Goal: Task Accomplishment & Management: Manage account settings

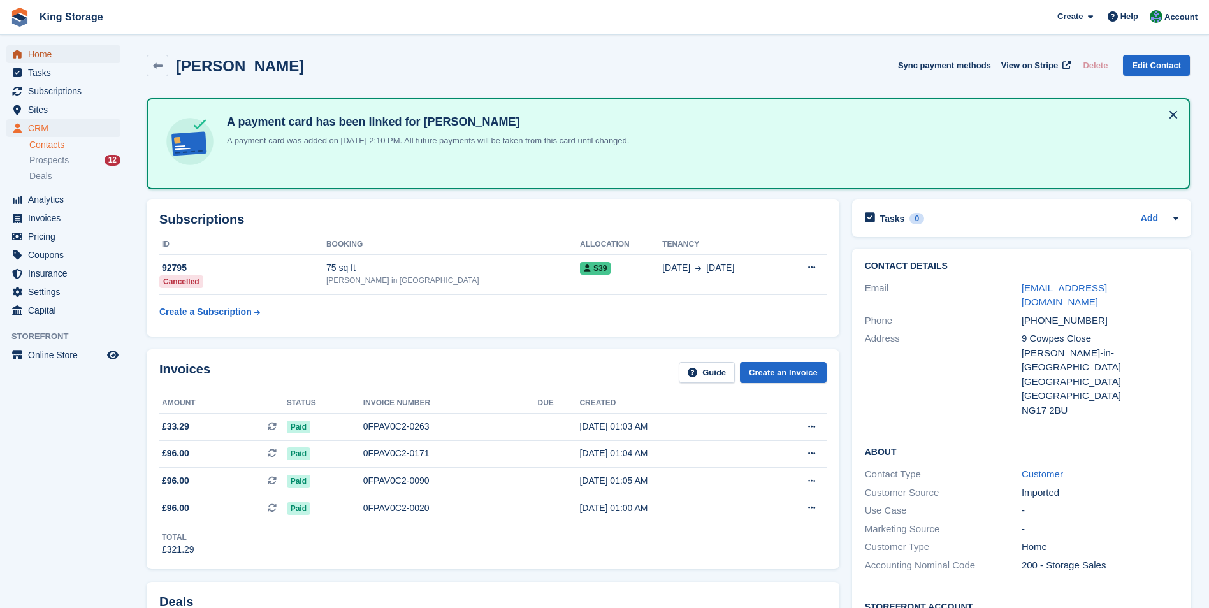
click at [49, 61] on span "Home" at bounding box center [66, 54] width 76 height 18
click at [49, 130] on span "CRM" at bounding box center [66, 128] width 76 height 18
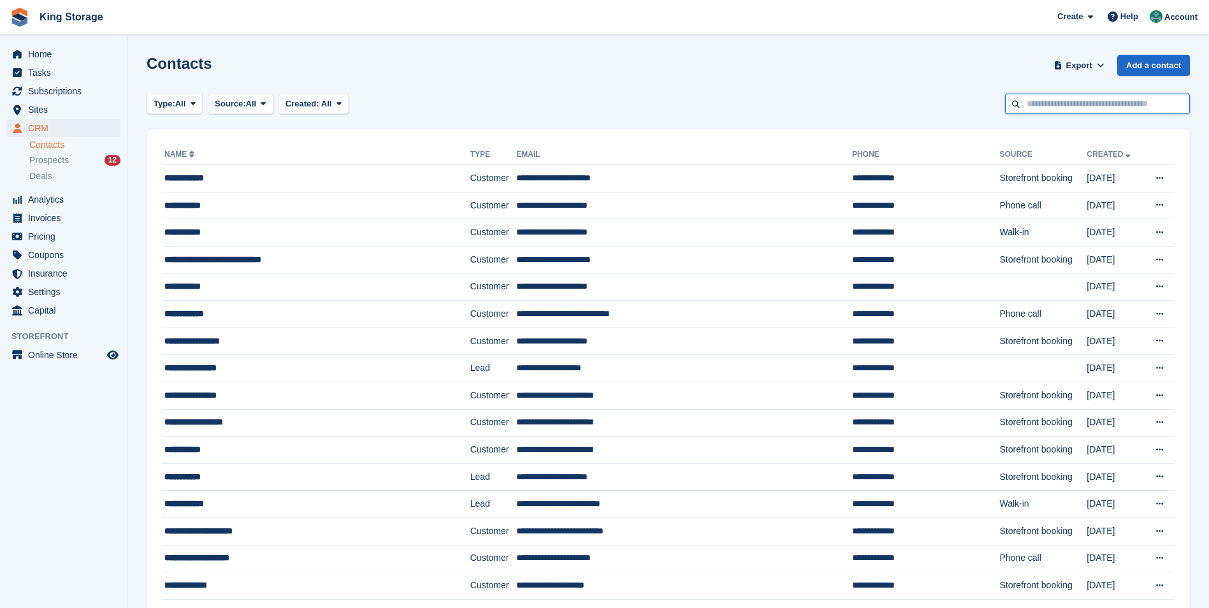
click at [1033, 103] on input "text" at bounding box center [1097, 104] width 185 height 21
type input "*****"
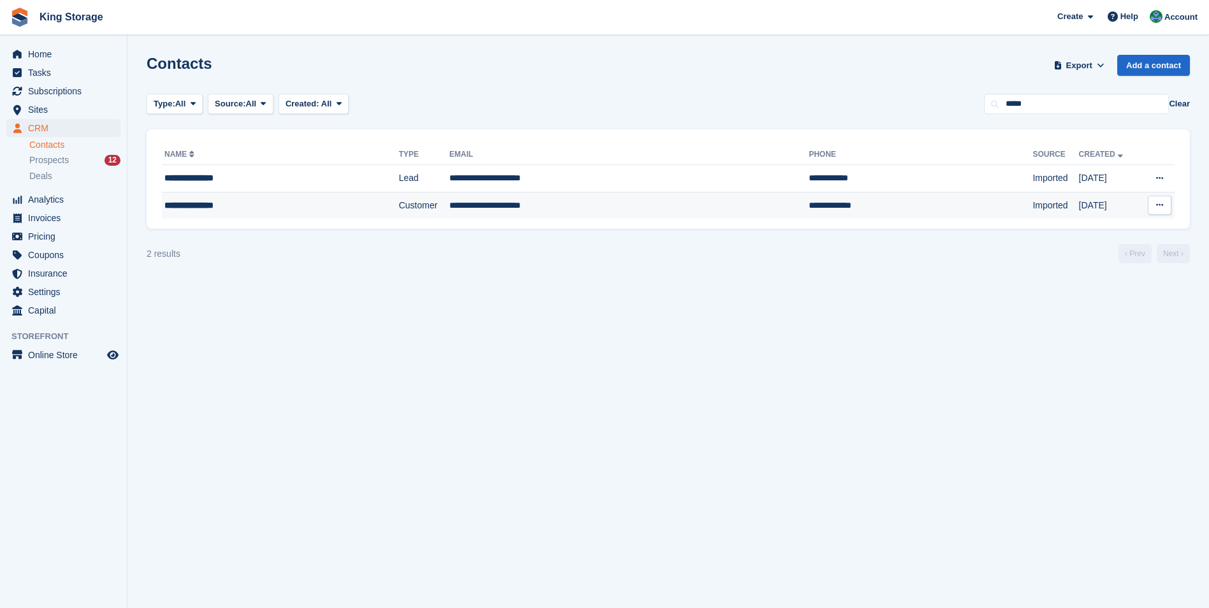
click at [268, 208] on div "**********" at bounding box center [253, 205] width 178 height 13
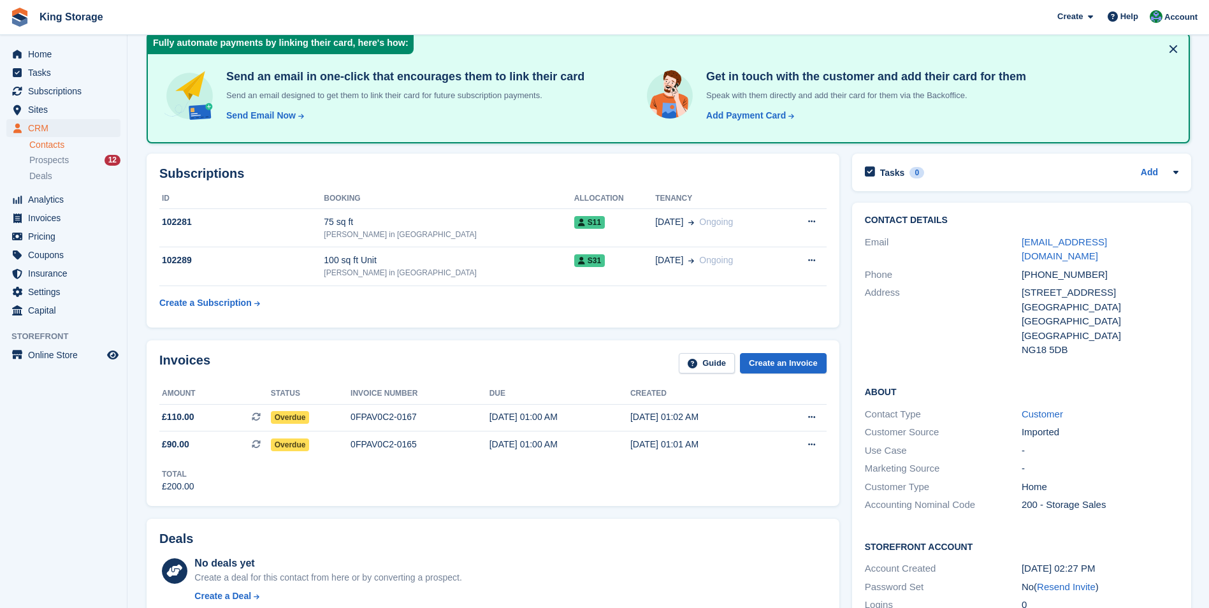
scroll to position [64, 0]
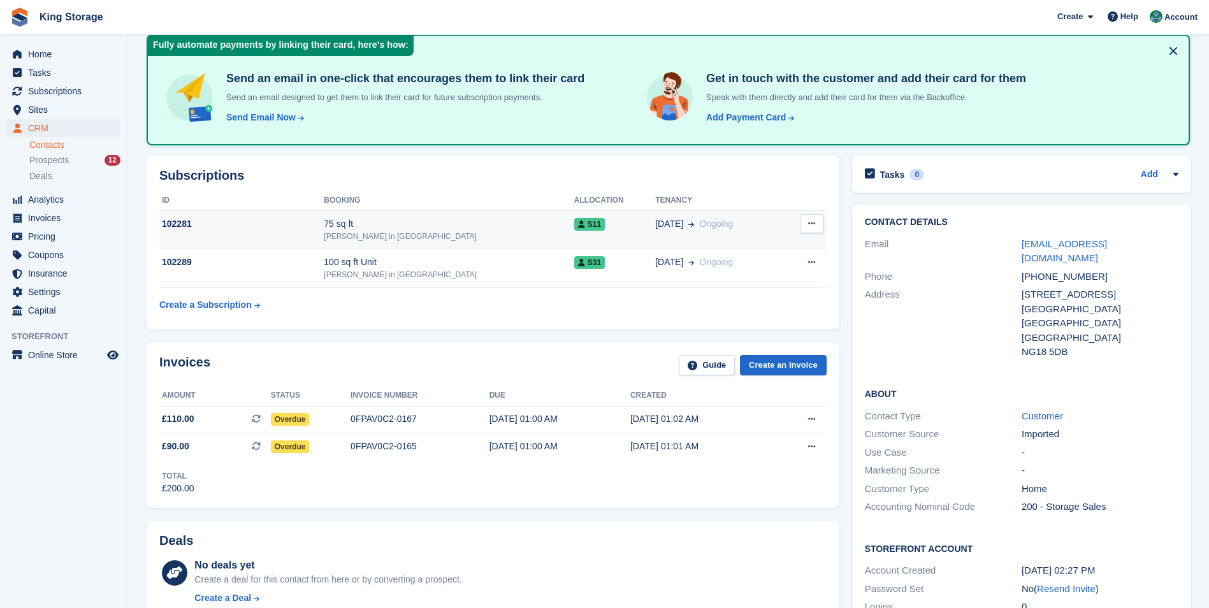
click at [293, 220] on div "102281" at bounding box center [241, 223] width 164 height 13
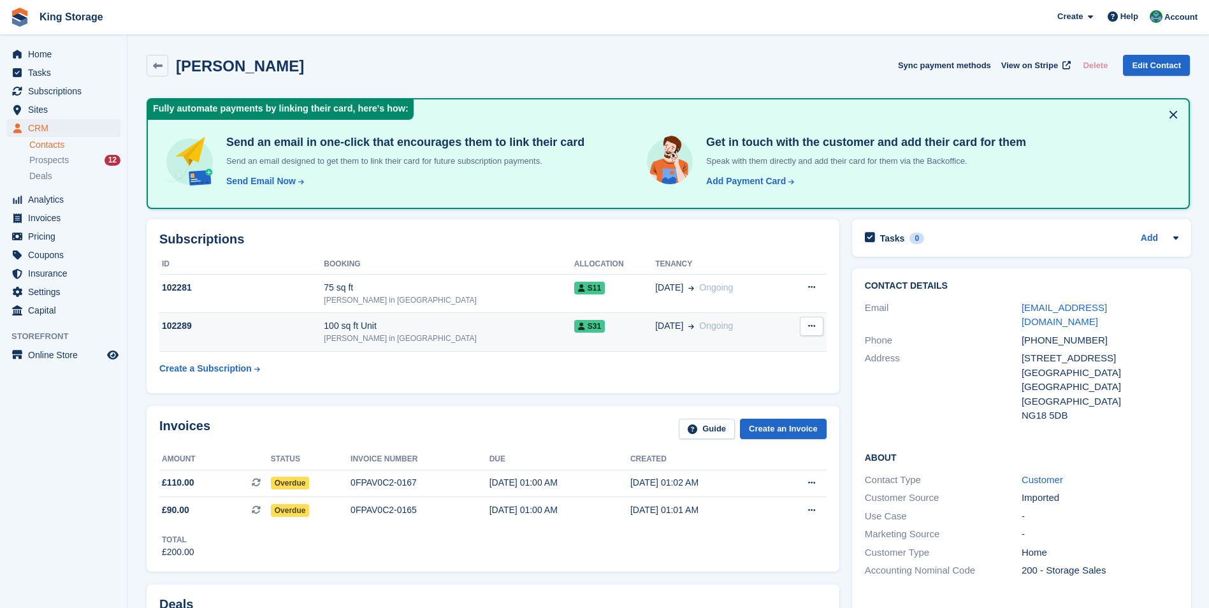
scroll to position [64, 0]
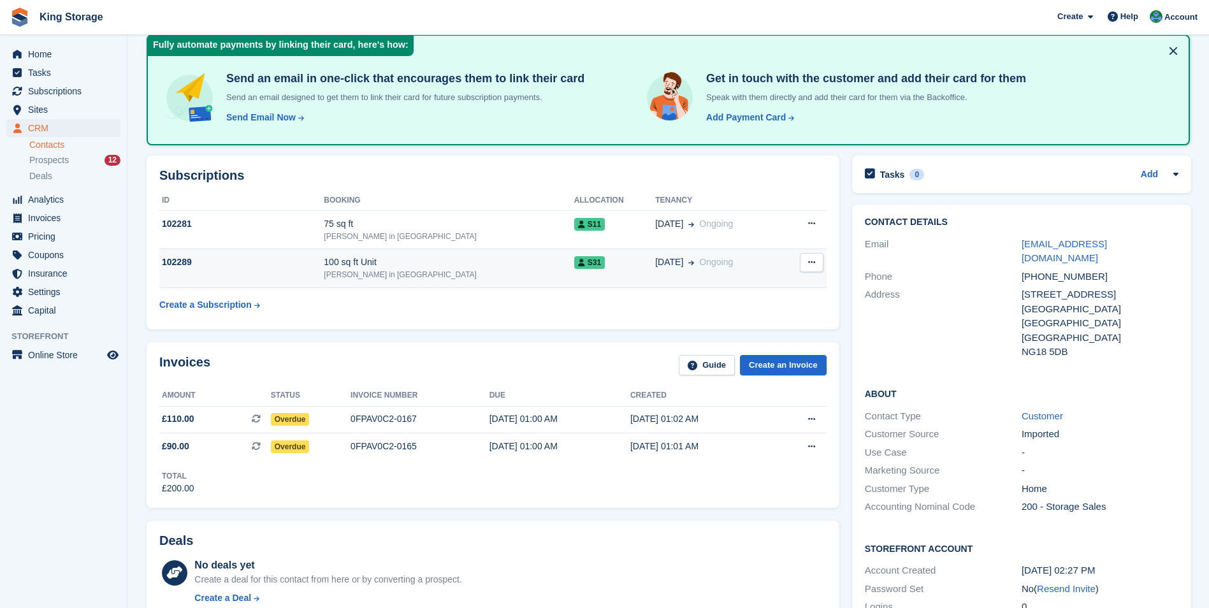
click at [263, 263] on div "102289" at bounding box center [241, 262] width 164 height 13
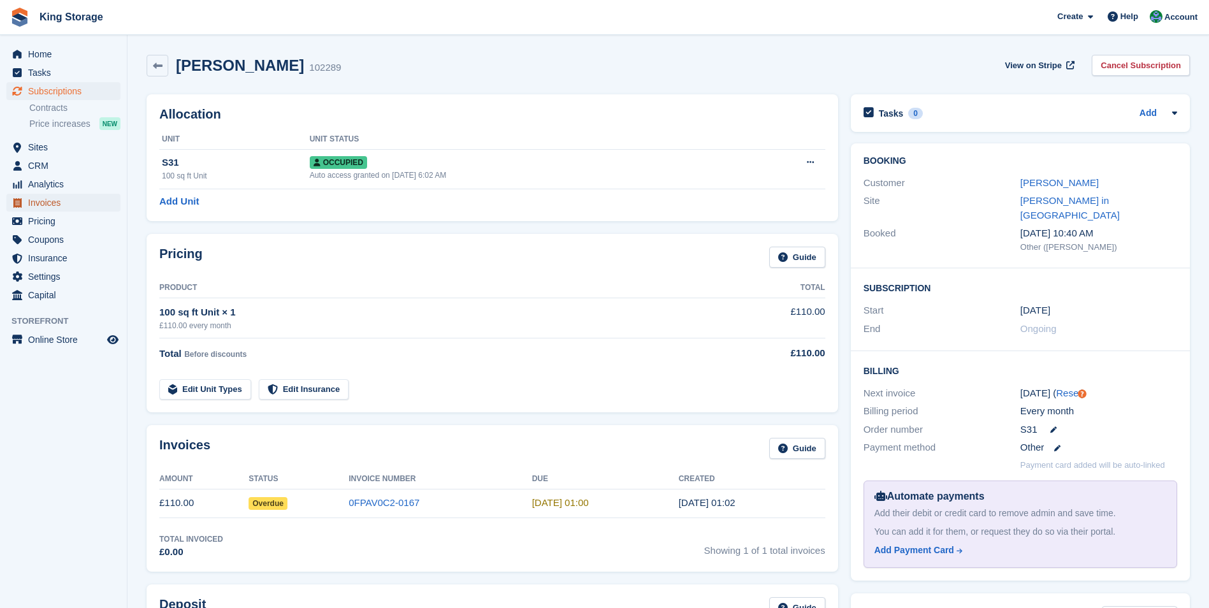
click at [47, 204] on span "Invoices" at bounding box center [66, 203] width 76 height 18
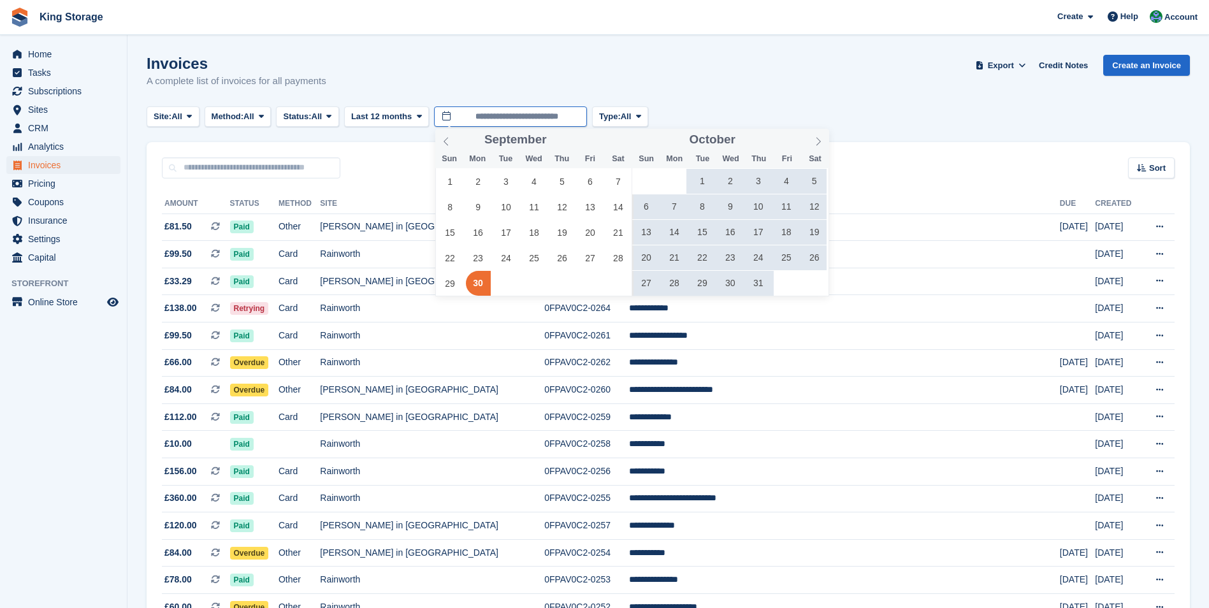
click at [818, 143] on icon at bounding box center [818, 141] width 9 height 9
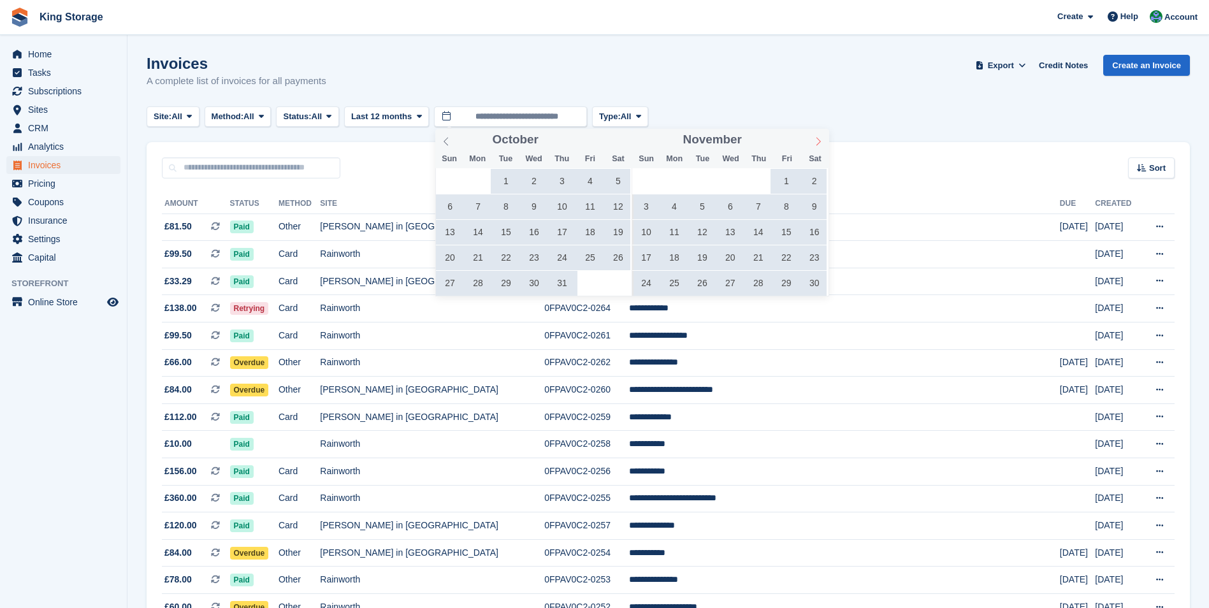
click at [817, 143] on icon at bounding box center [818, 141] width 9 height 9
type input "****"
click at [817, 143] on icon at bounding box center [818, 141] width 9 height 9
type input "****"
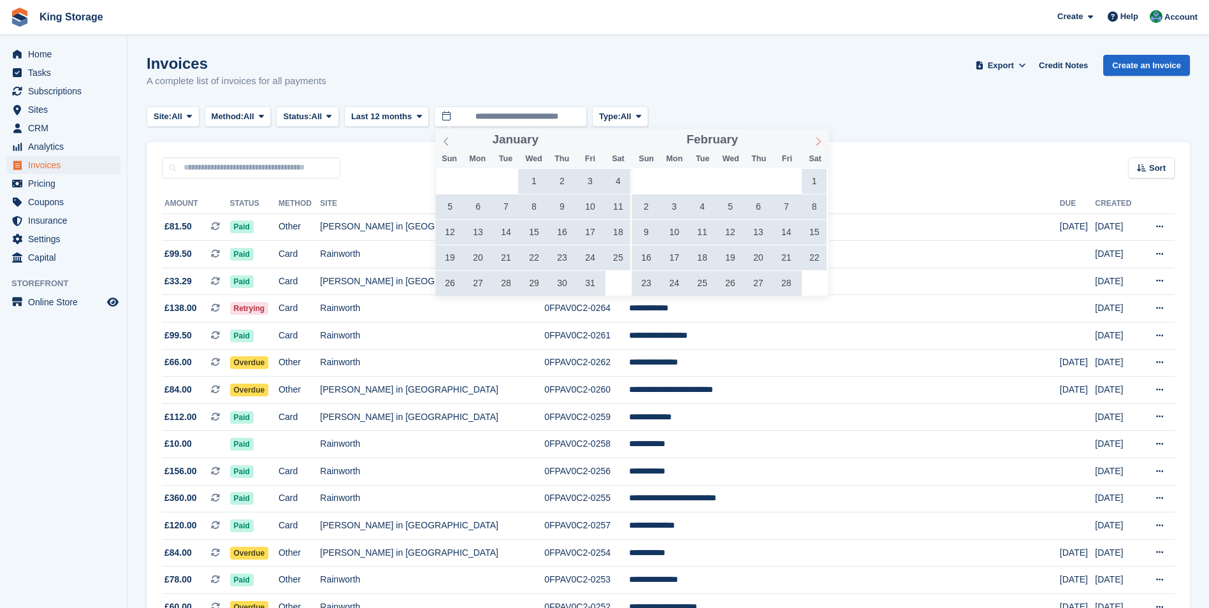
click at [817, 143] on icon at bounding box center [818, 141] width 9 height 9
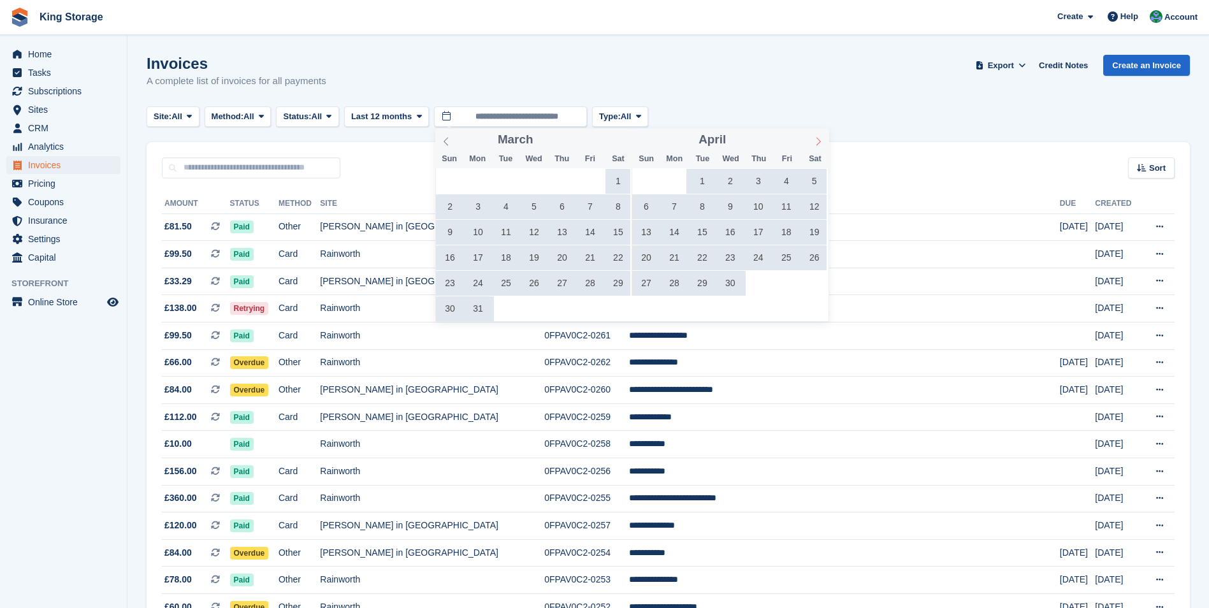
click at [817, 143] on icon at bounding box center [818, 141] width 9 height 9
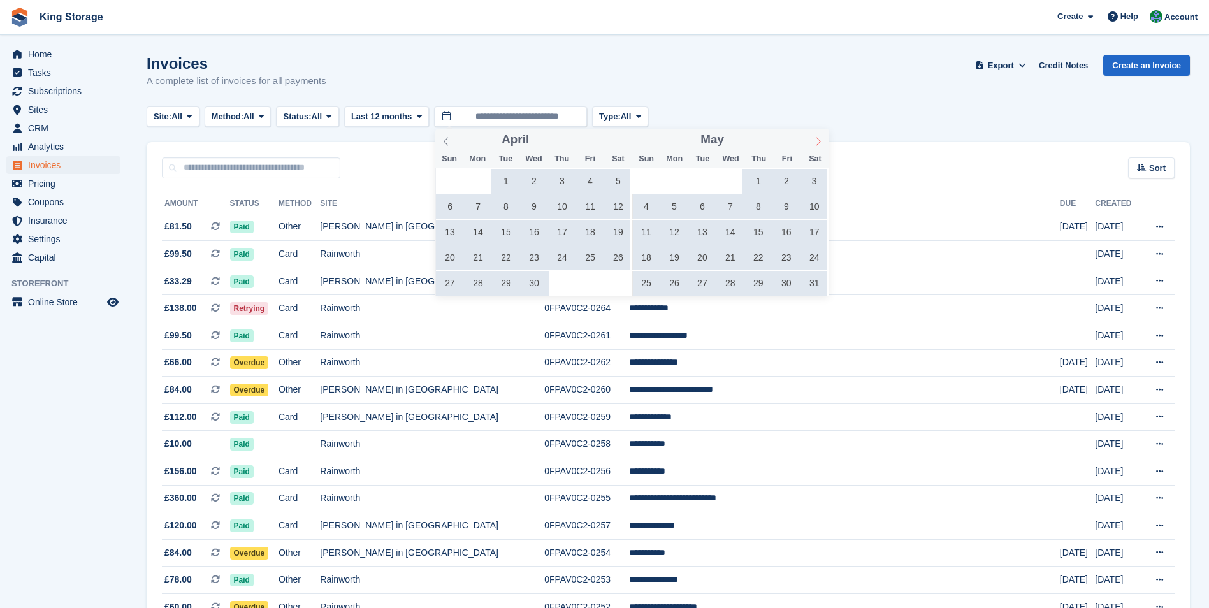
click at [817, 143] on icon at bounding box center [818, 141] width 9 height 9
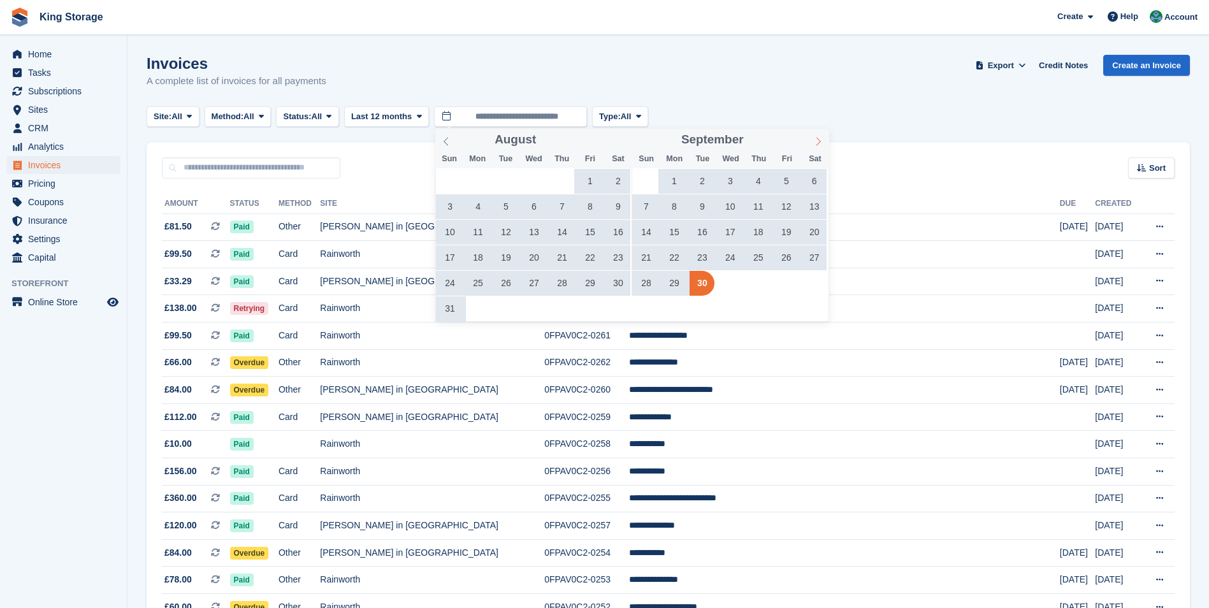
click at [817, 143] on icon at bounding box center [818, 141] width 9 height 9
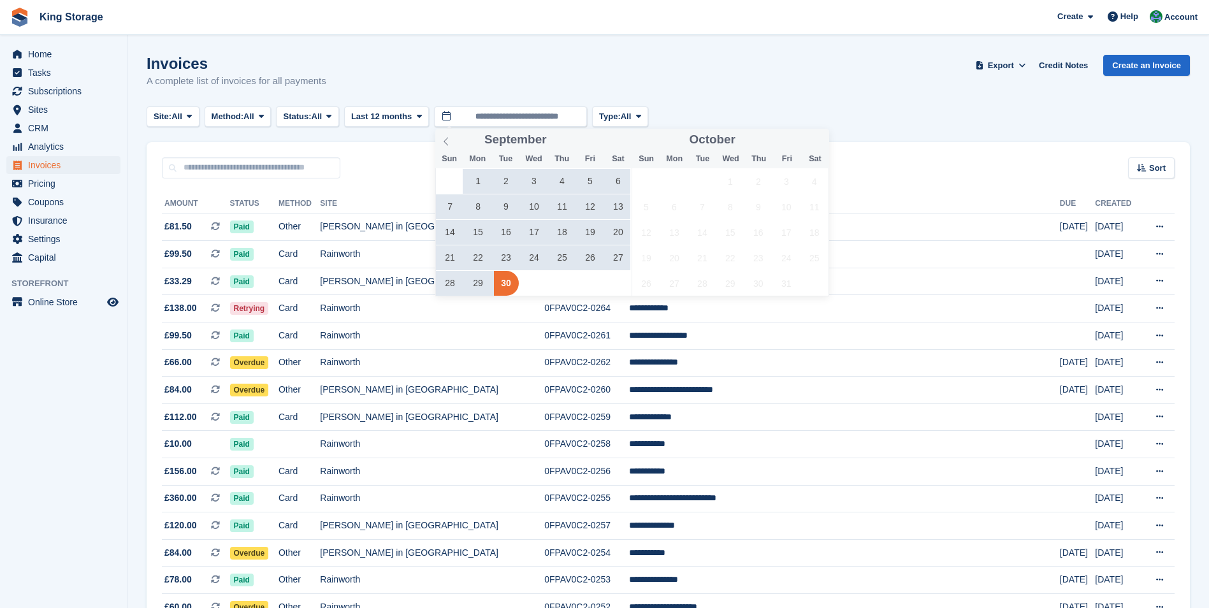
click at [506, 284] on span "30" at bounding box center [506, 283] width 25 height 25
type input "**********"
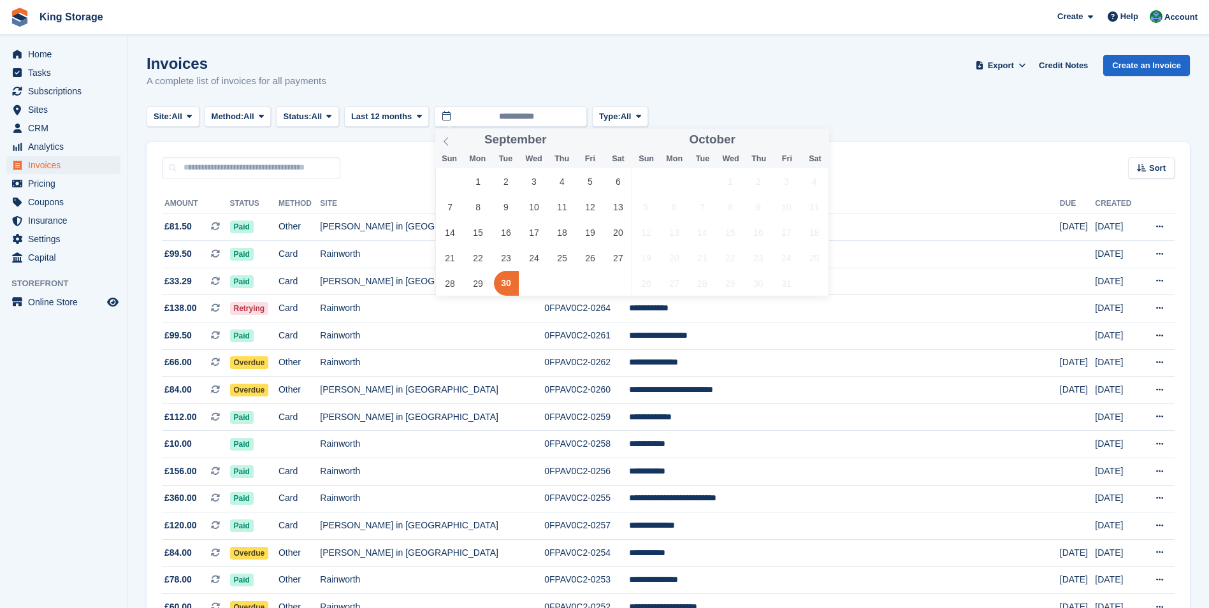
click at [506, 284] on span "30" at bounding box center [506, 283] width 25 height 25
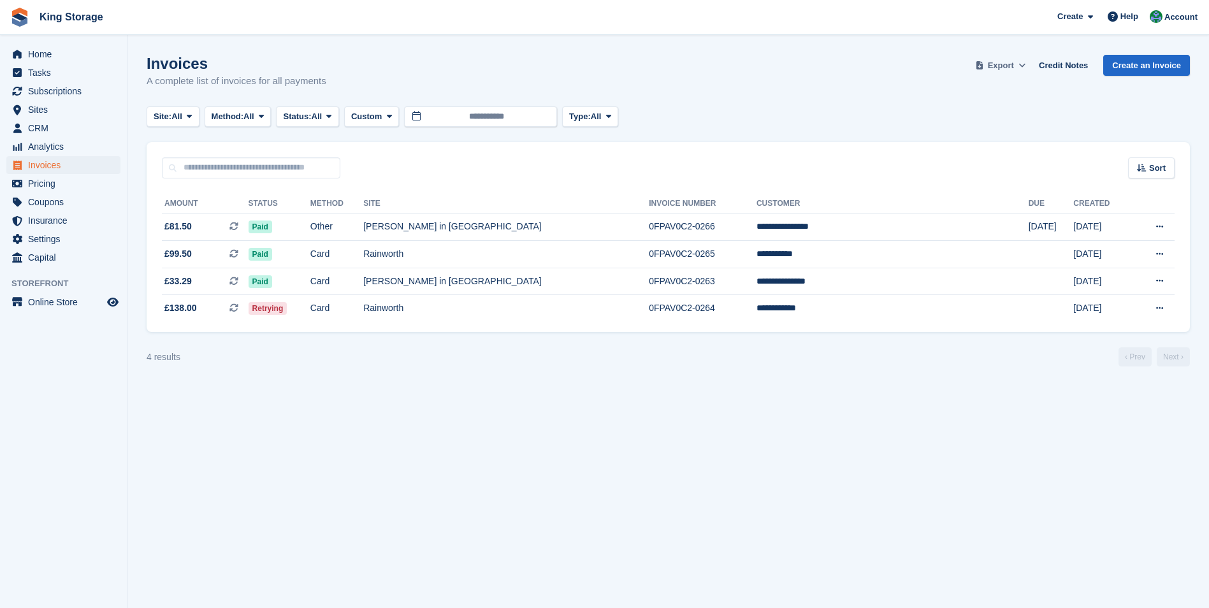
click at [996, 67] on span "Export" at bounding box center [1001, 65] width 26 height 13
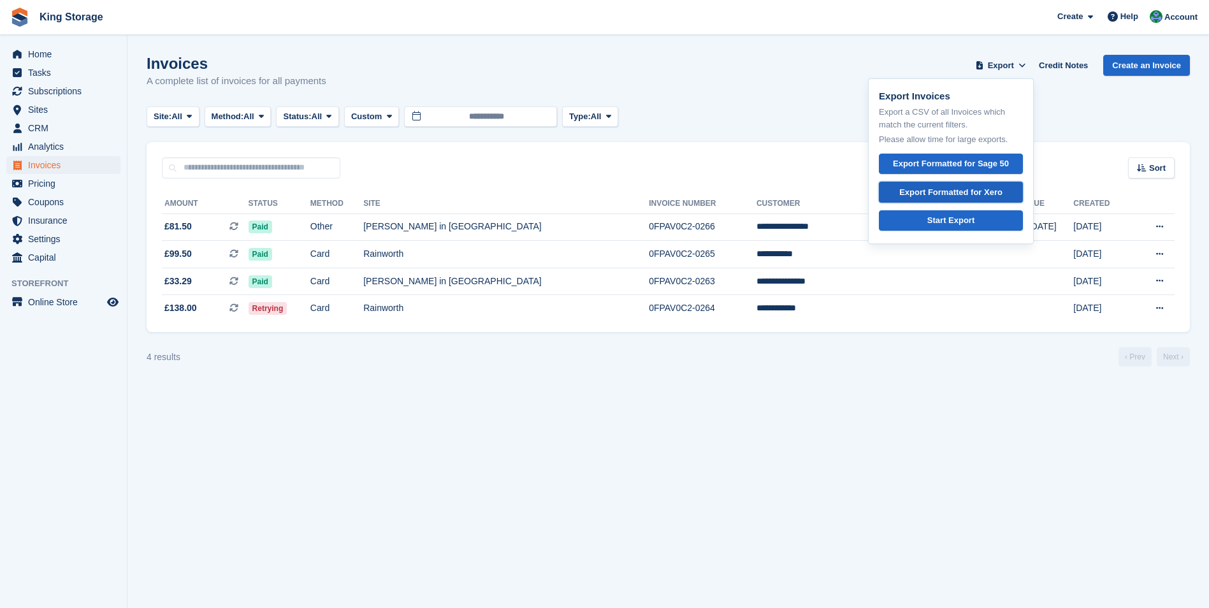
click at [975, 185] on link "Export Formatted for Xero" at bounding box center [951, 192] width 144 height 21
click at [976, 191] on div "Export Formatted for Xero" at bounding box center [950, 192] width 103 height 13
click at [866, 54] on section "Invoices A complete list of invoices for all payments Export Export Invoices Ex…" at bounding box center [668, 304] width 1082 height 608
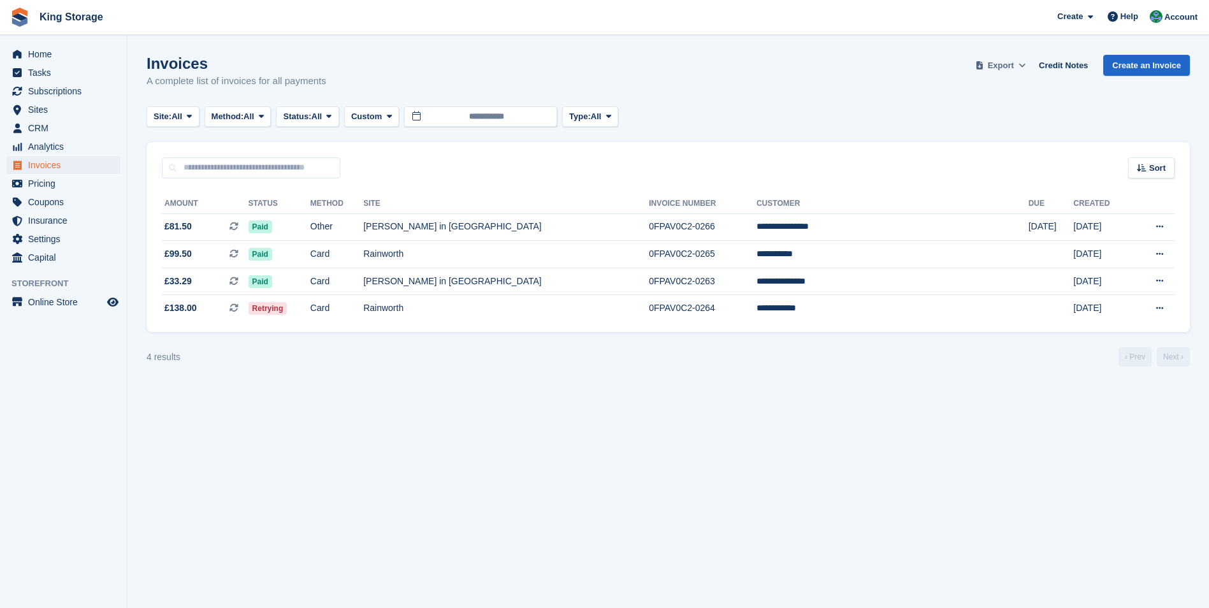
drag, startPoint x: 1013, startPoint y: 63, endPoint x: 1013, endPoint y: 71, distance: 8.3
click at [1013, 64] on span "Export" at bounding box center [1001, 65] width 26 height 13
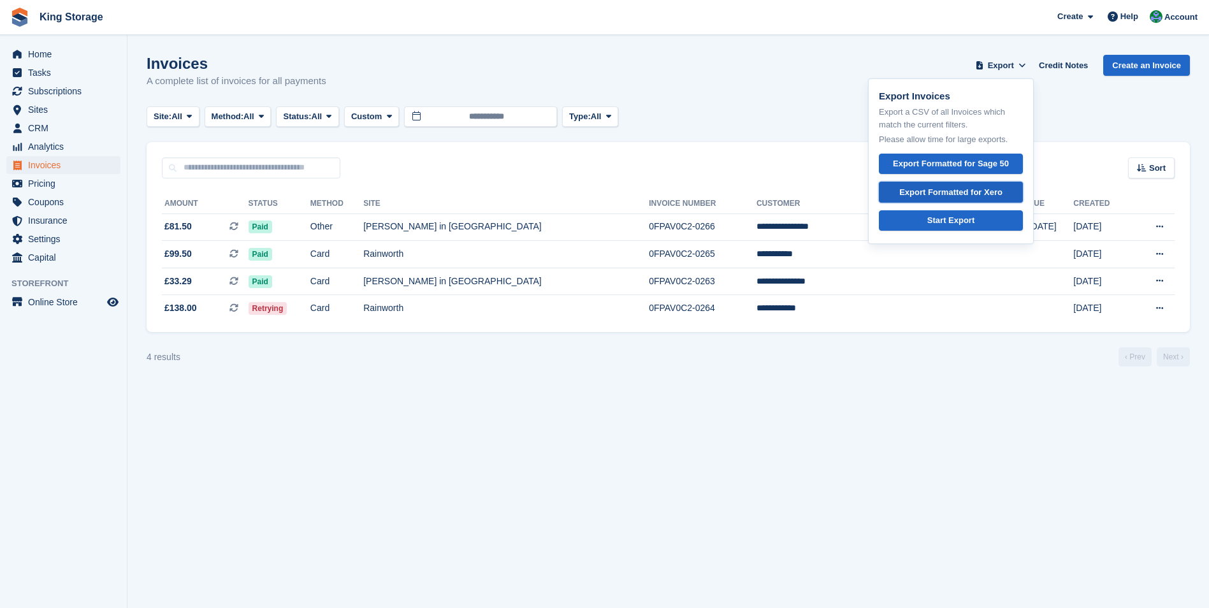
click at [951, 191] on div "Export Formatted for Xero" at bounding box center [950, 192] width 103 height 13
click at [52, 163] on span "Invoices" at bounding box center [66, 165] width 76 height 18
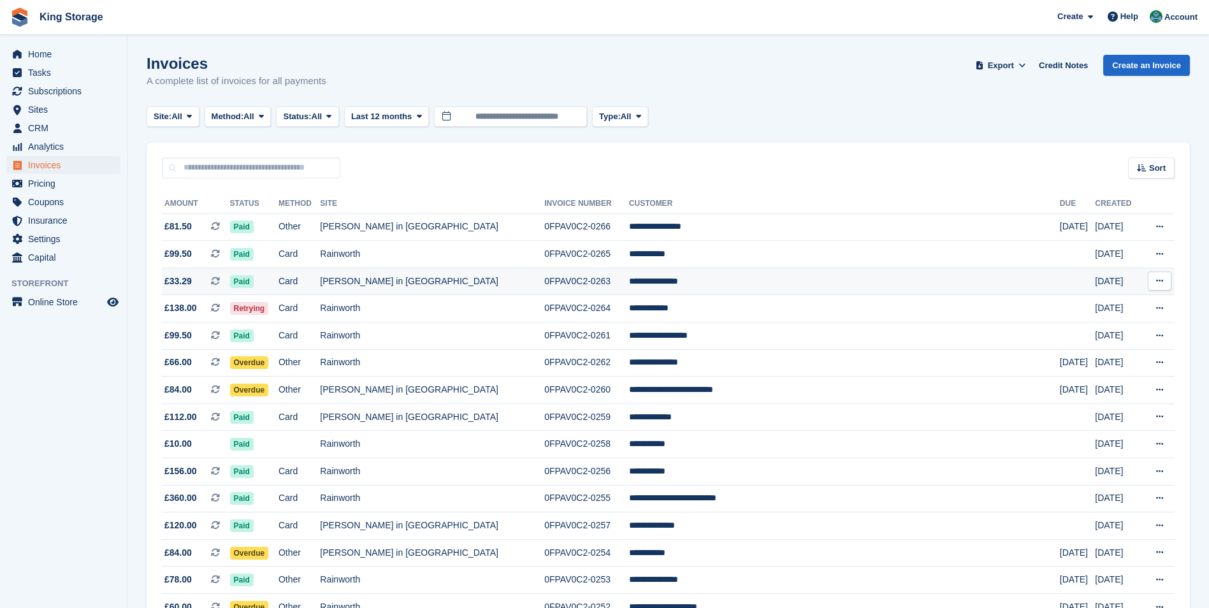
click at [597, 285] on td "0FPAV0C2-0263" at bounding box center [586, 281] width 85 height 27
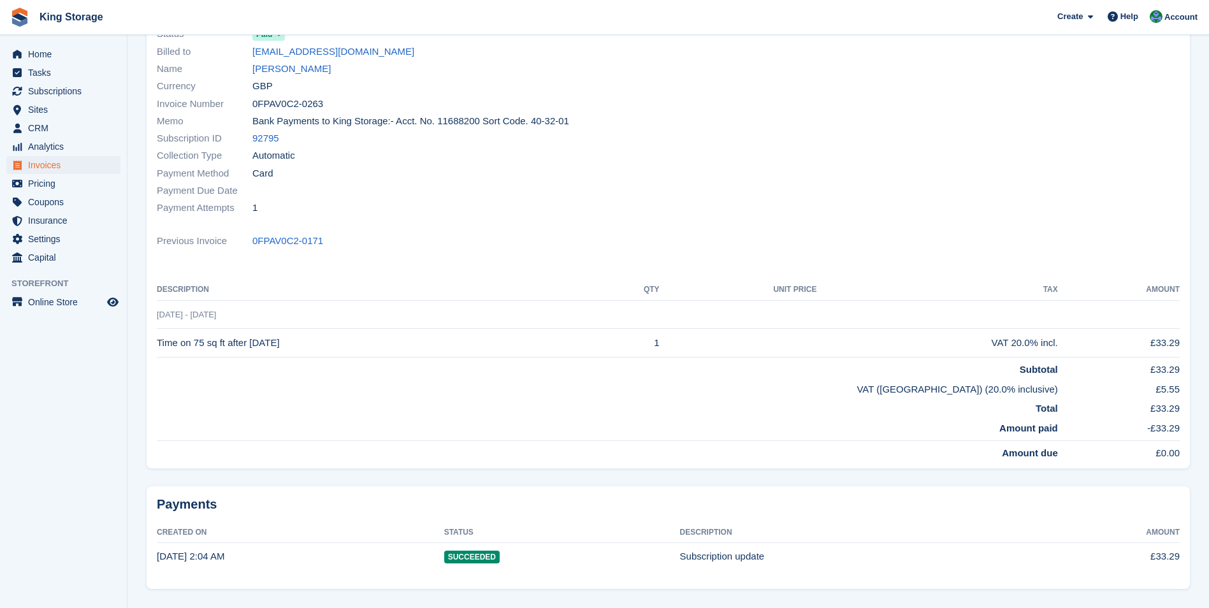
scroll to position [25, 0]
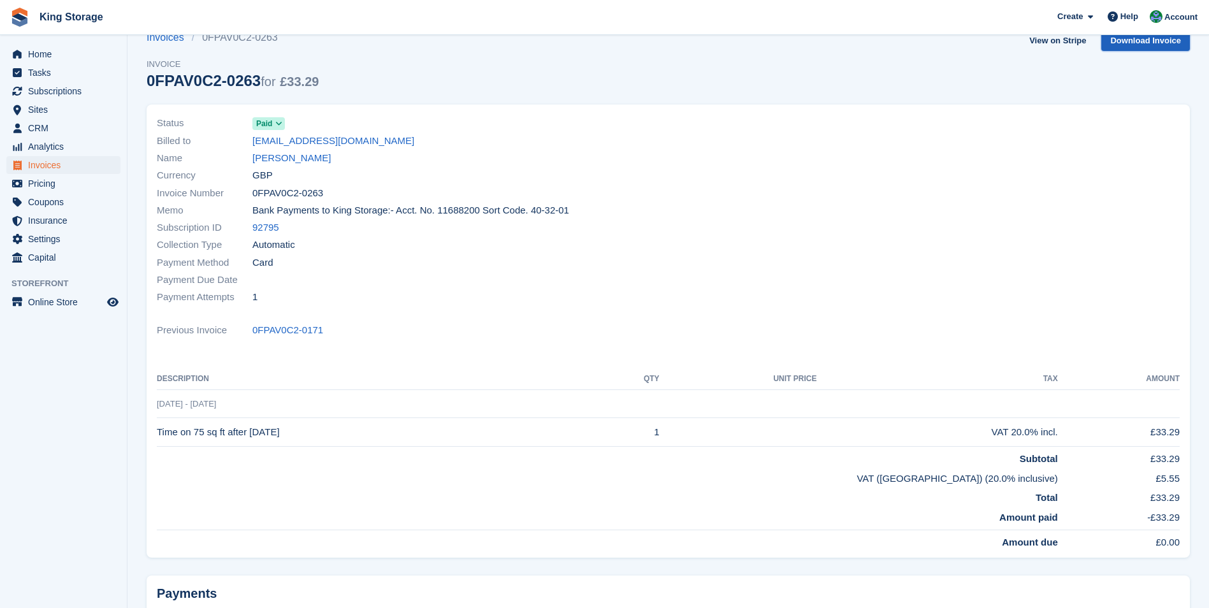
click at [1160, 36] on link "Download Invoice" at bounding box center [1145, 40] width 89 height 21
click at [58, 162] on span "Invoices" at bounding box center [66, 165] width 76 height 18
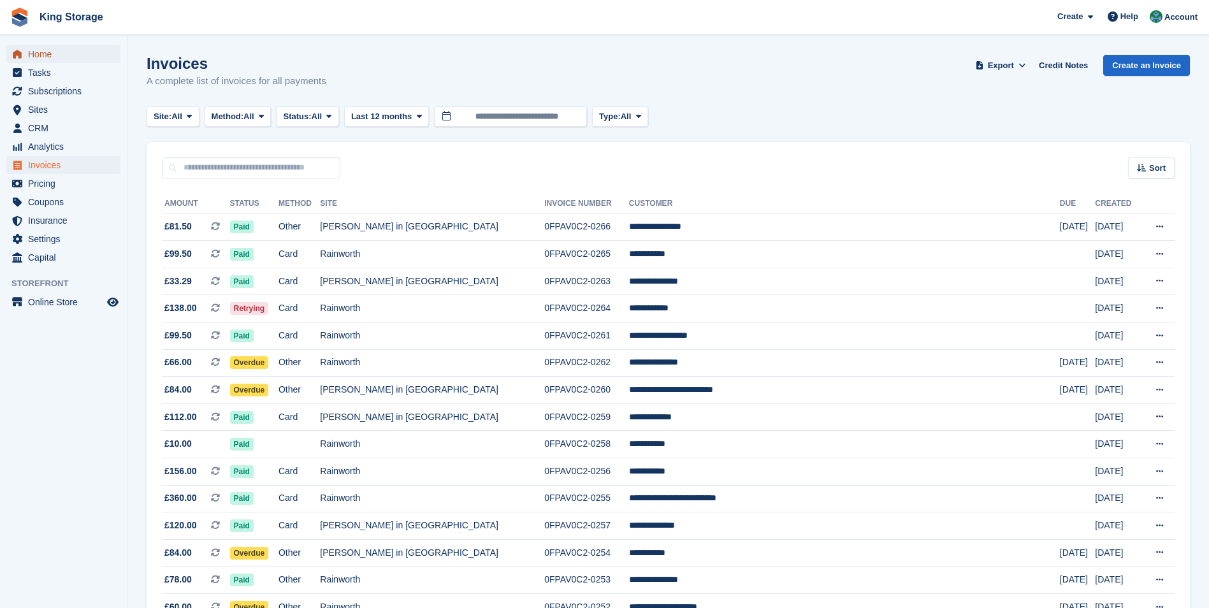
click at [39, 51] on span "Home" at bounding box center [66, 54] width 76 height 18
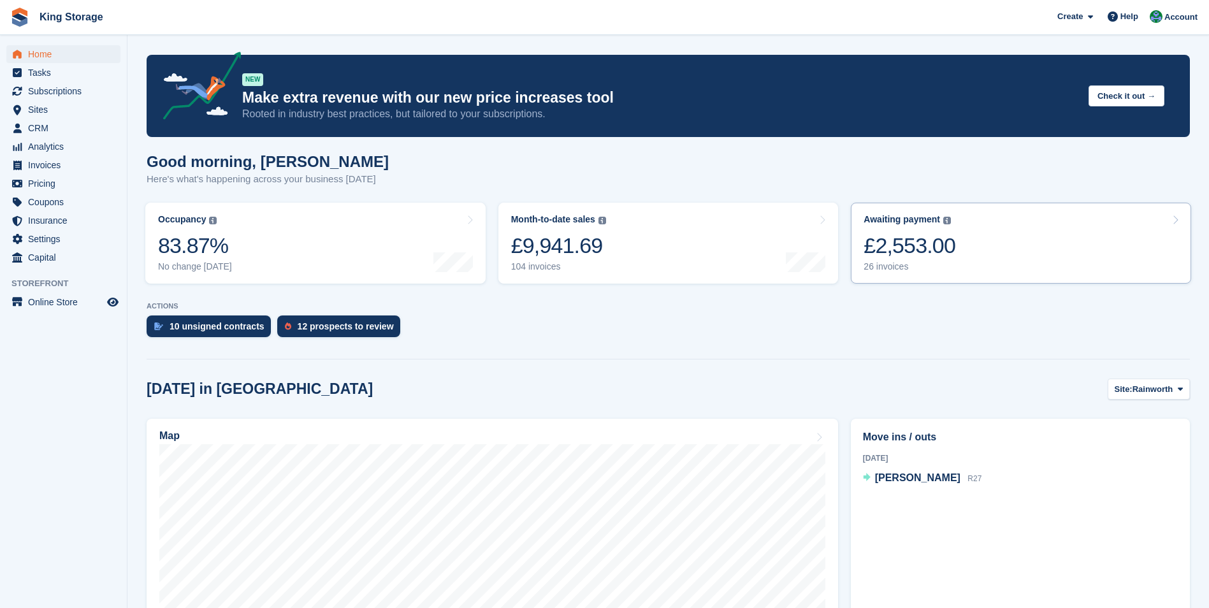
click at [918, 233] on div "£2,553.00" at bounding box center [910, 246] width 92 height 26
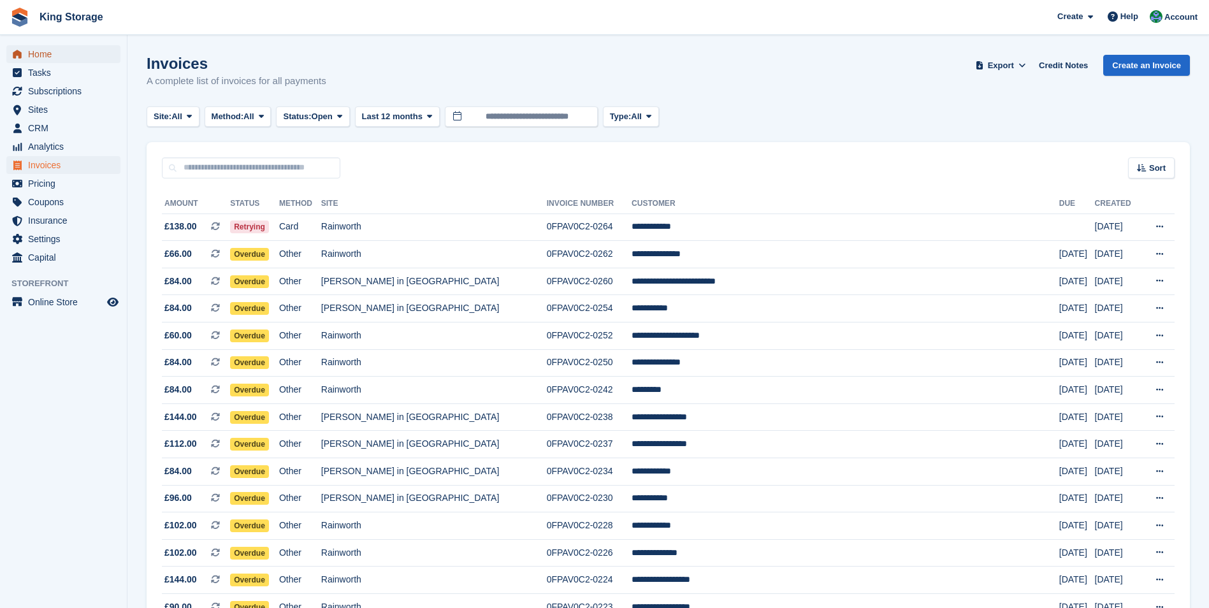
click at [64, 55] on span "Home" at bounding box center [66, 54] width 76 height 18
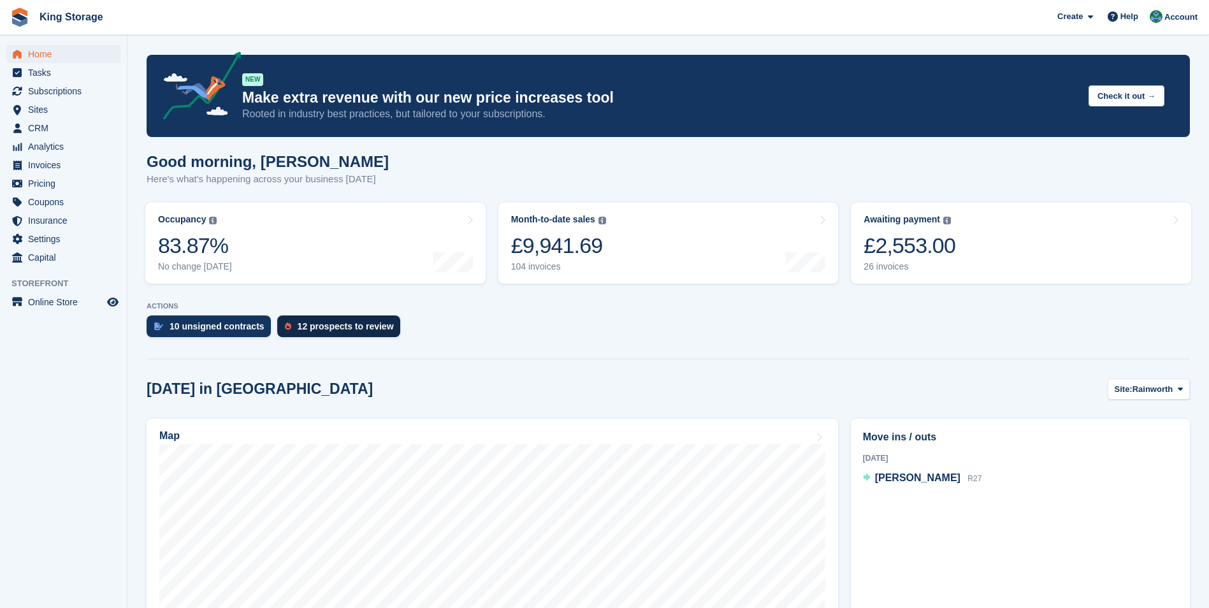
click at [318, 331] on div "12 prospects to review" at bounding box center [346, 326] width 96 height 10
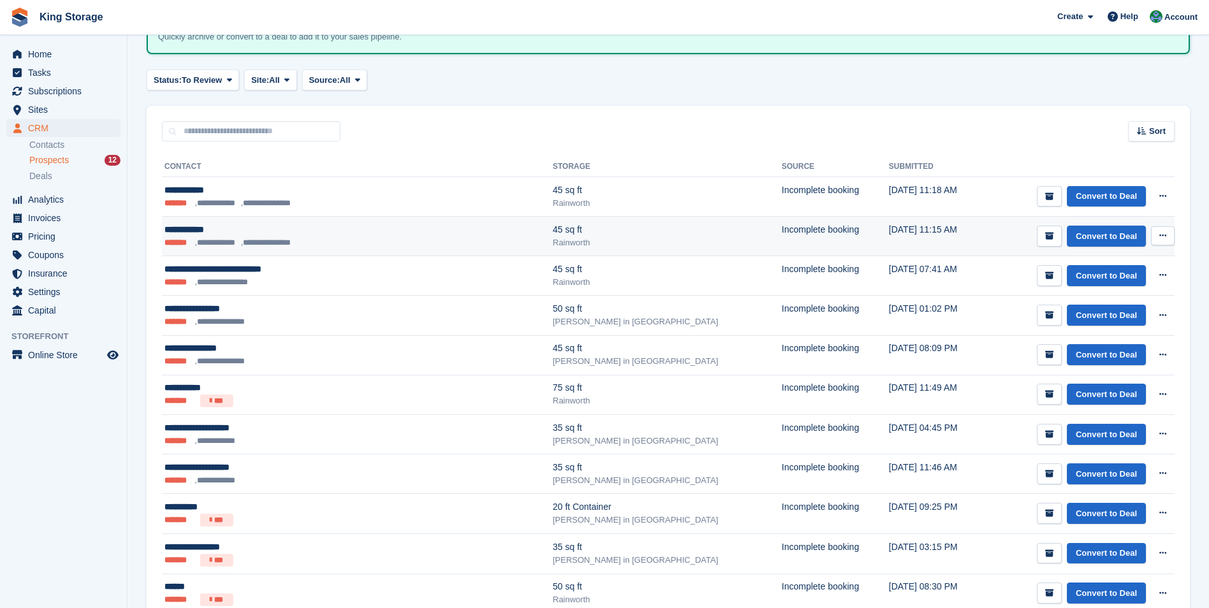
scroll to position [127, 0]
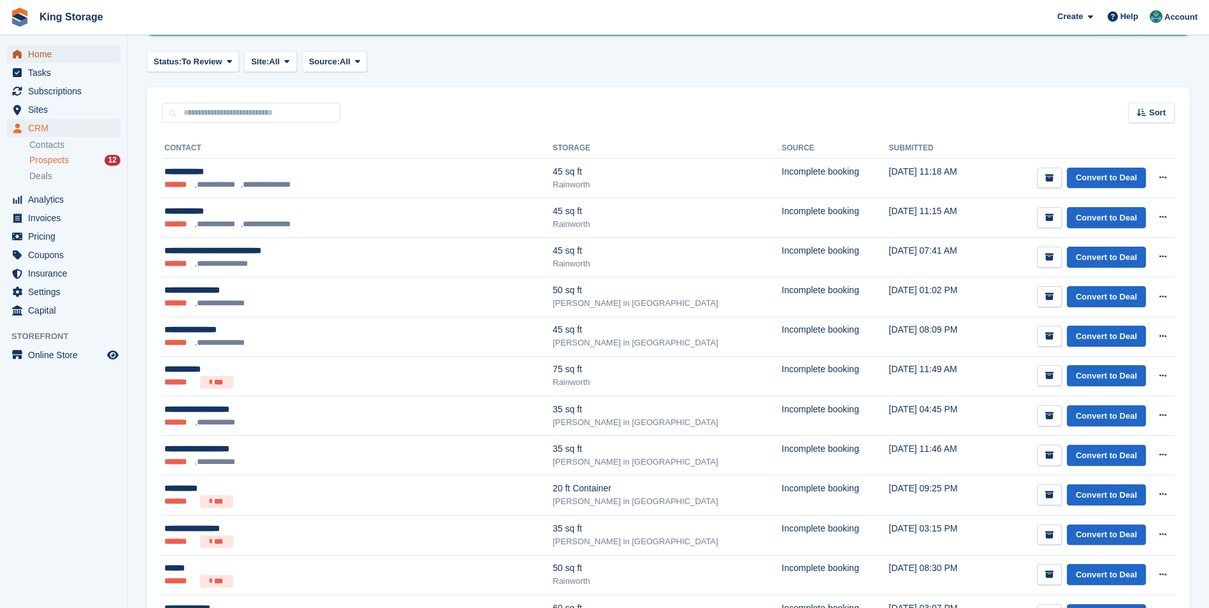
click at [52, 57] on span "Home" at bounding box center [66, 54] width 76 height 18
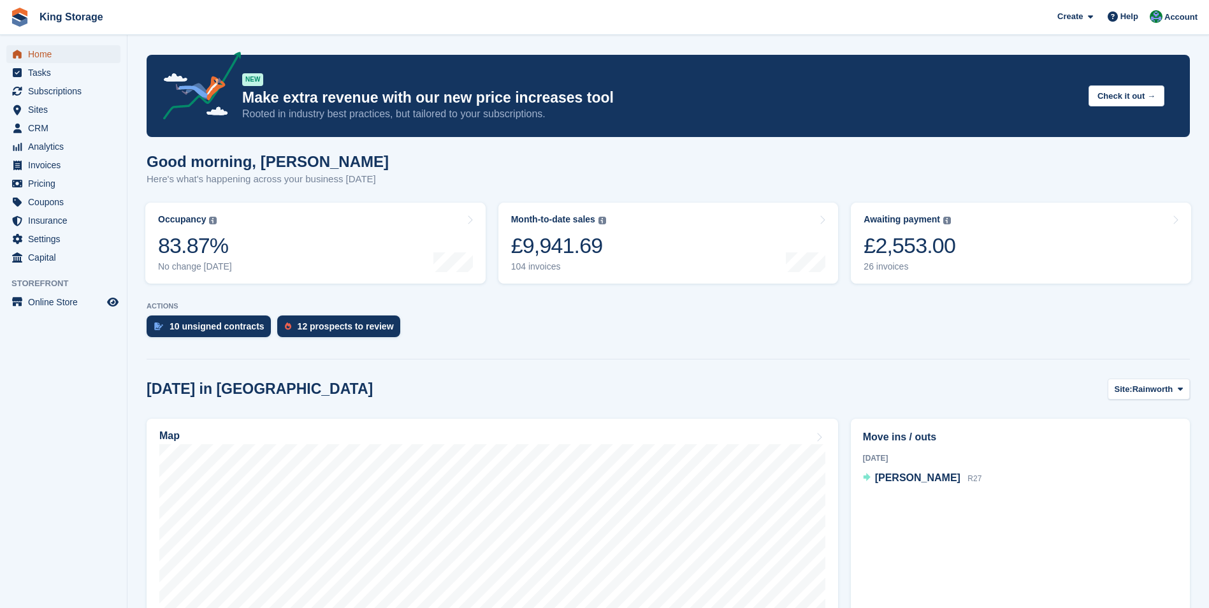
click at [39, 53] on span "Home" at bounding box center [66, 54] width 76 height 18
click at [1188, 23] on span "Account" at bounding box center [1181, 17] width 33 height 13
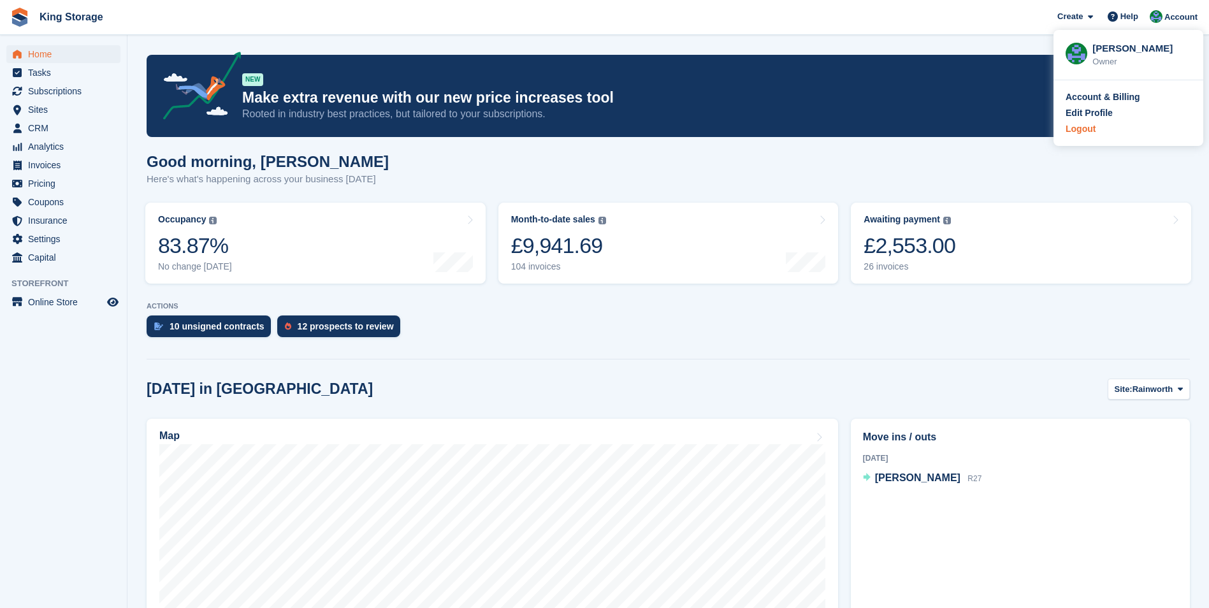
click at [1092, 124] on div "Logout" at bounding box center [1081, 128] width 30 height 13
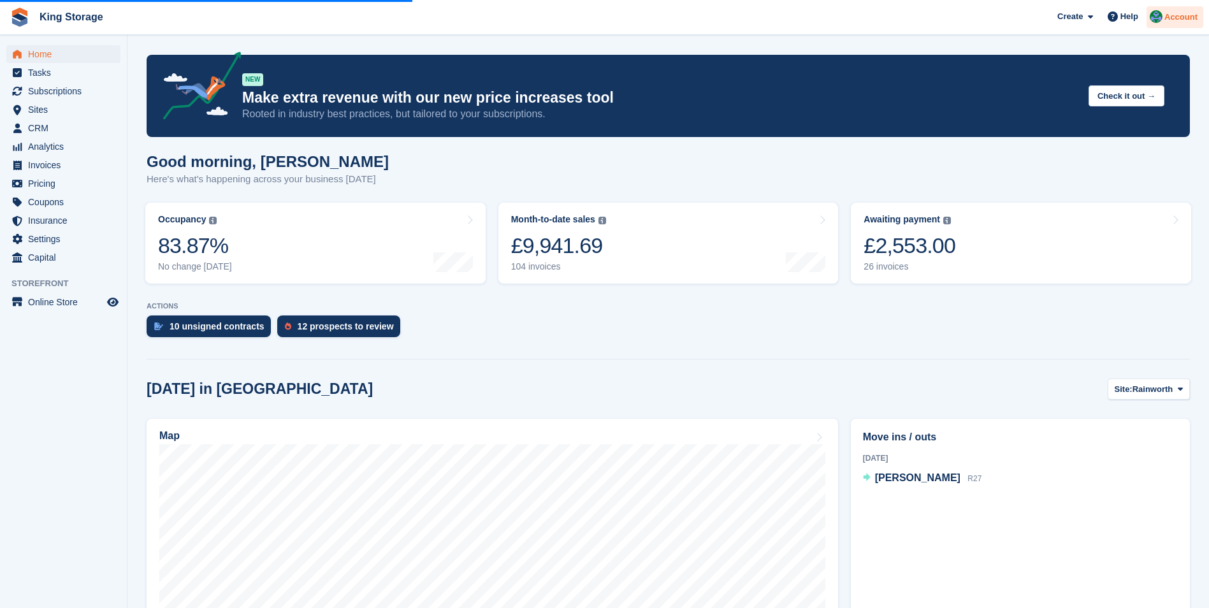
click at [1187, 17] on span "Account" at bounding box center [1181, 17] width 33 height 13
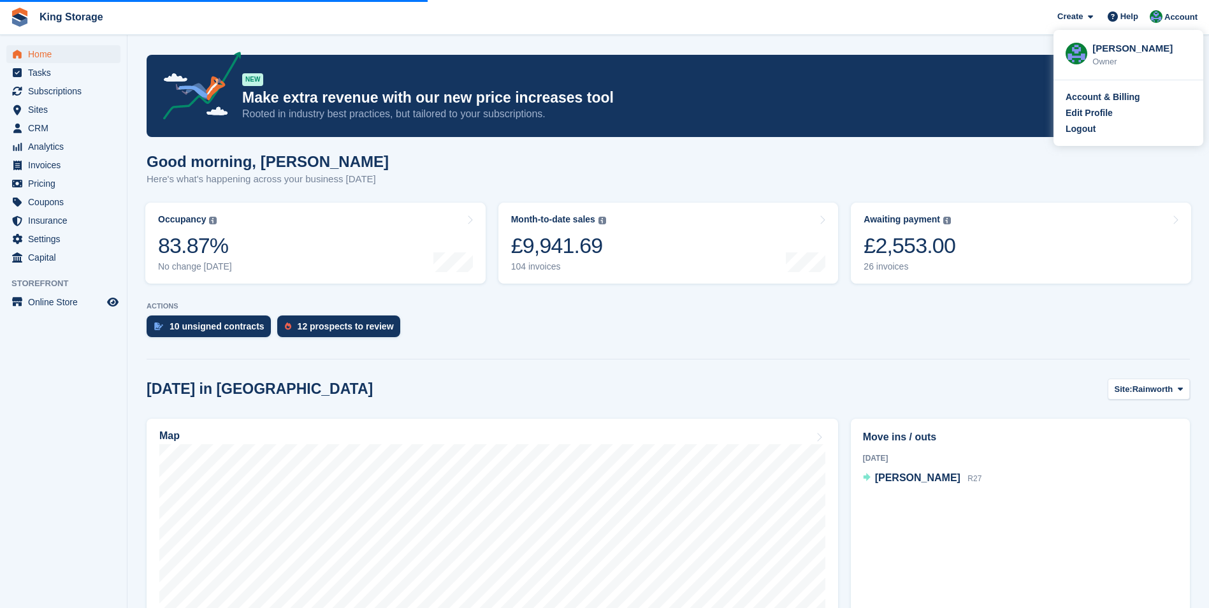
click at [1088, 131] on div "Logout" at bounding box center [1081, 128] width 30 height 13
